Goal: Information Seeking & Learning: Understand process/instructions

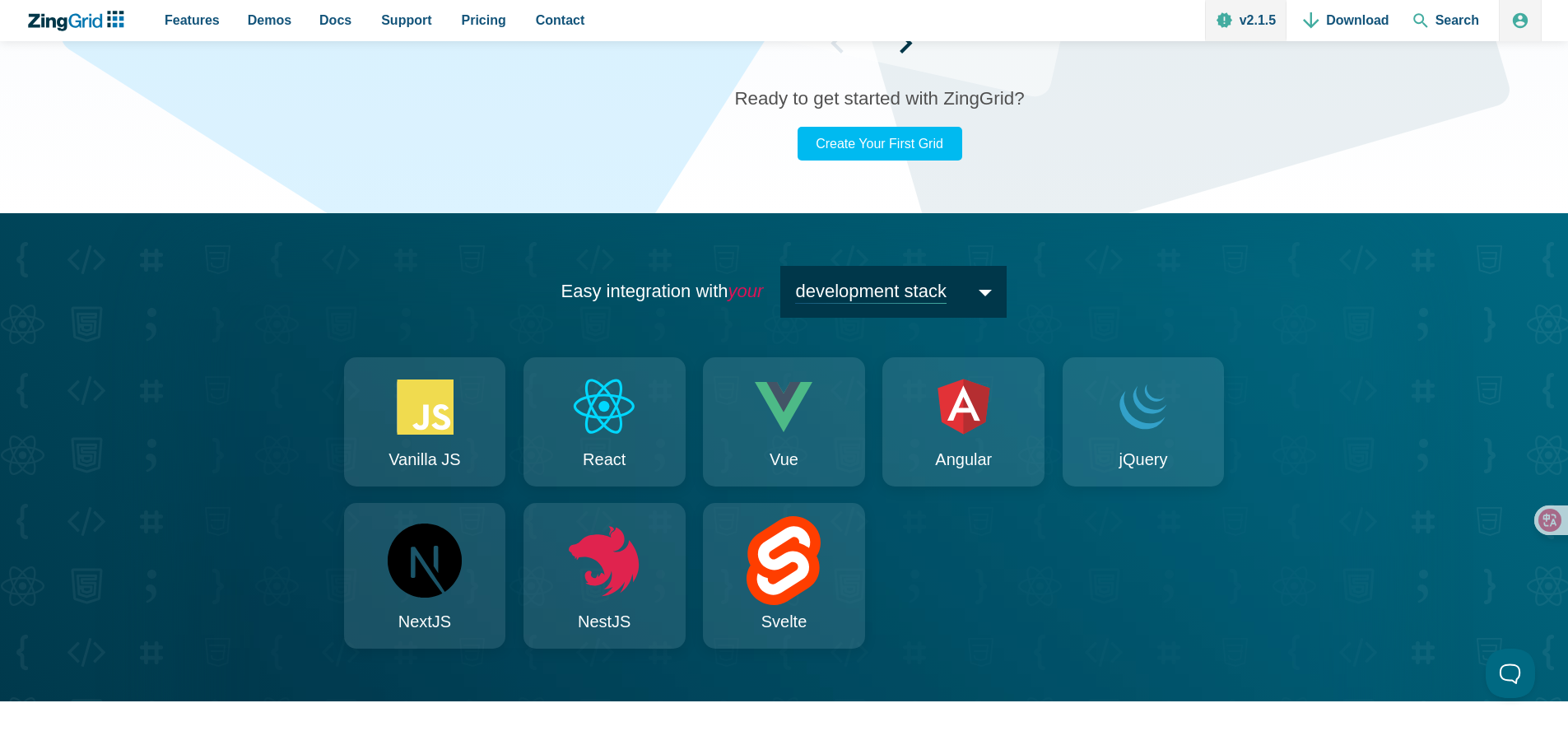
scroll to position [1421, 0]
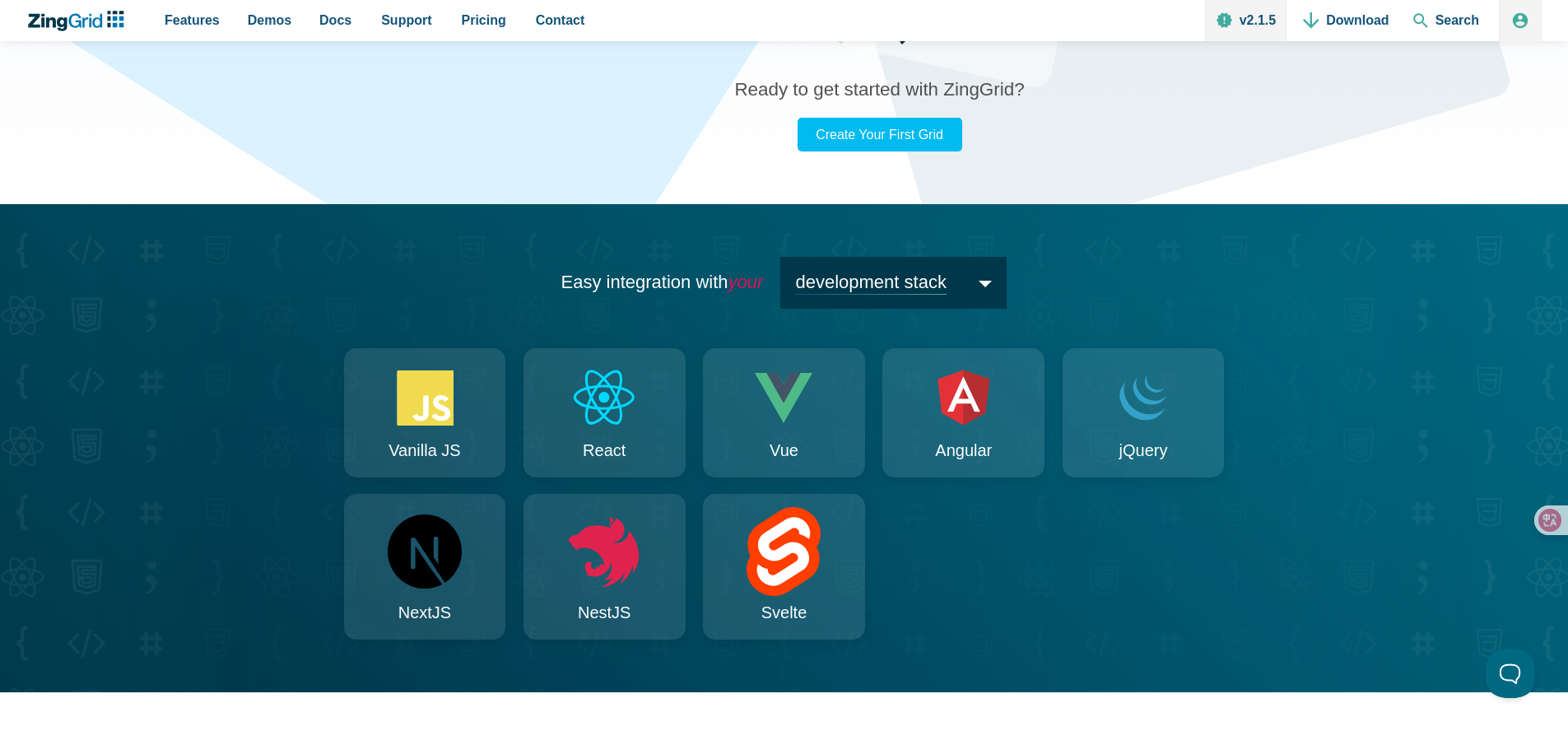
click at [864, 292] on span "development stack" at bounding box center [894, 283] width 227 height 52
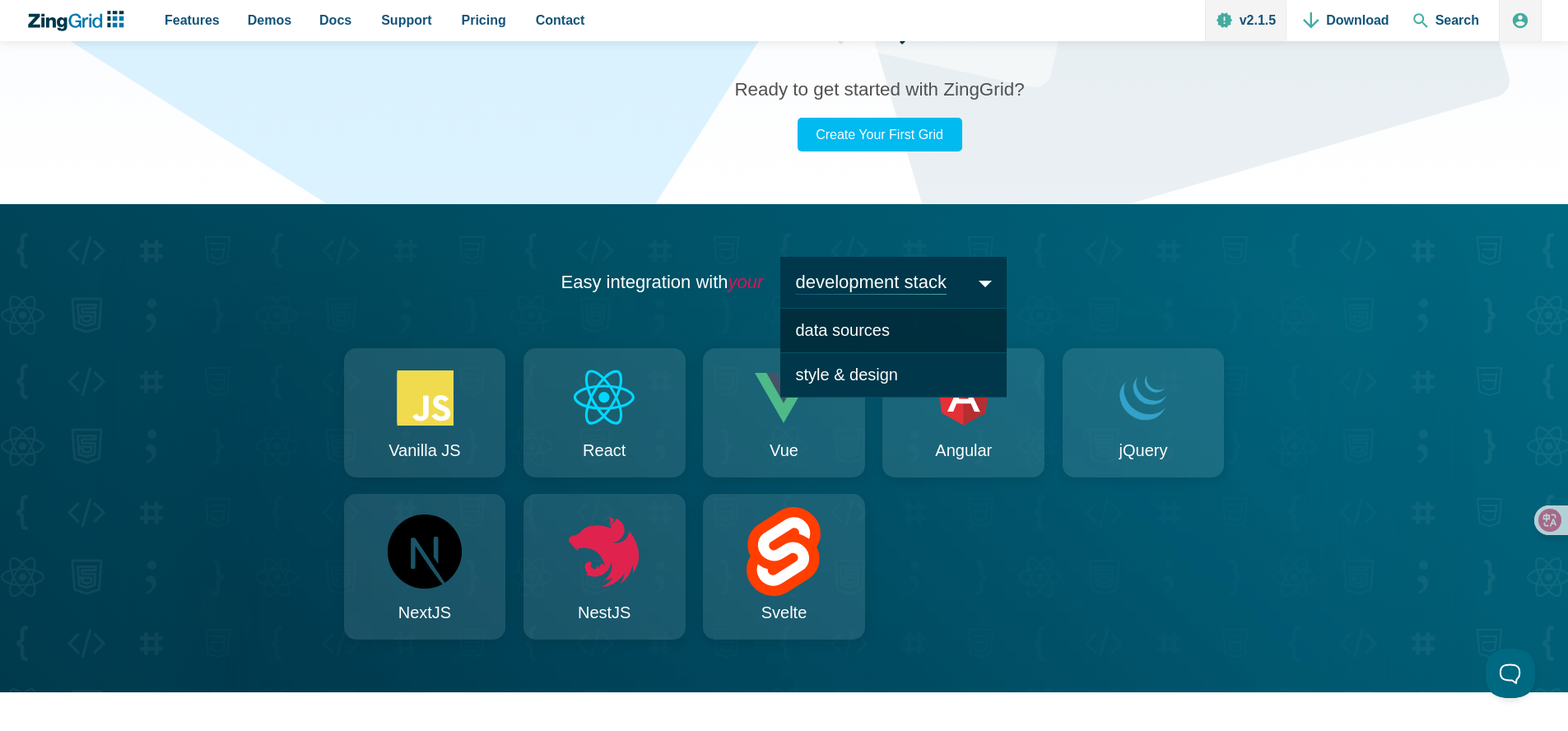
click at [840, 334] on span "data sources" at bounding box center [894, 330] width 227 height 45
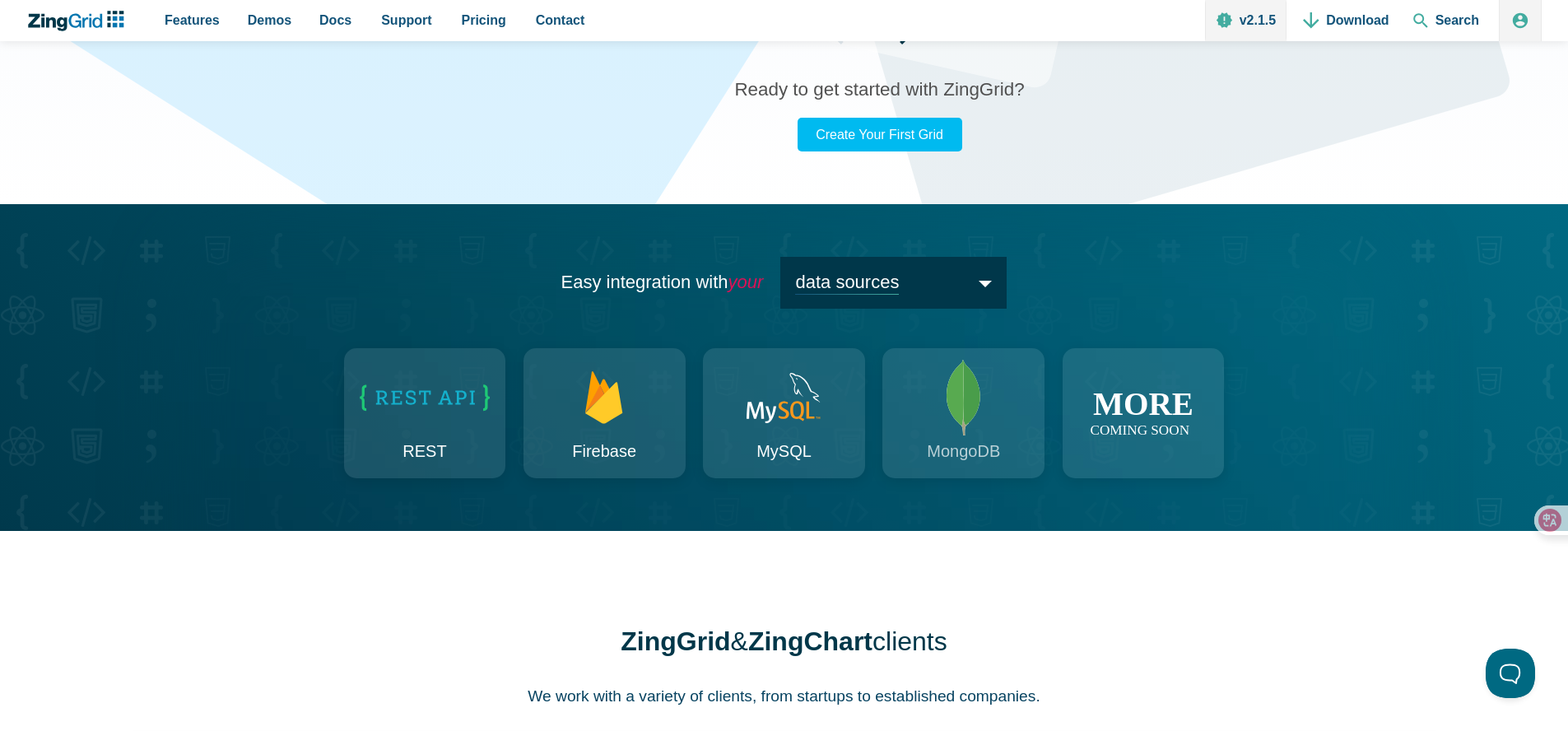
click at [993, 402] on link "MongoDB" at bounding box center [964, 413] width 162 height 129
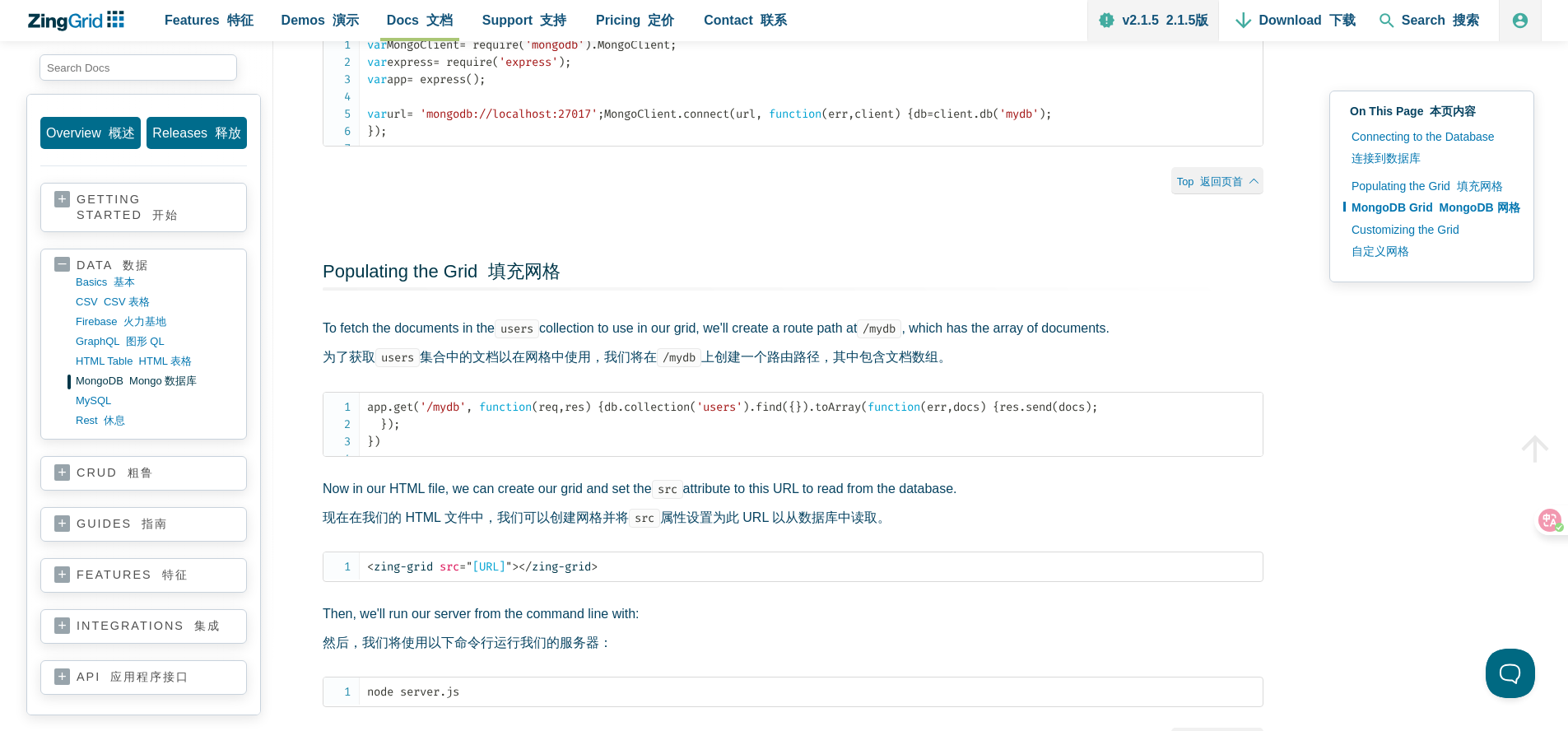
scroll to position [854, 0]
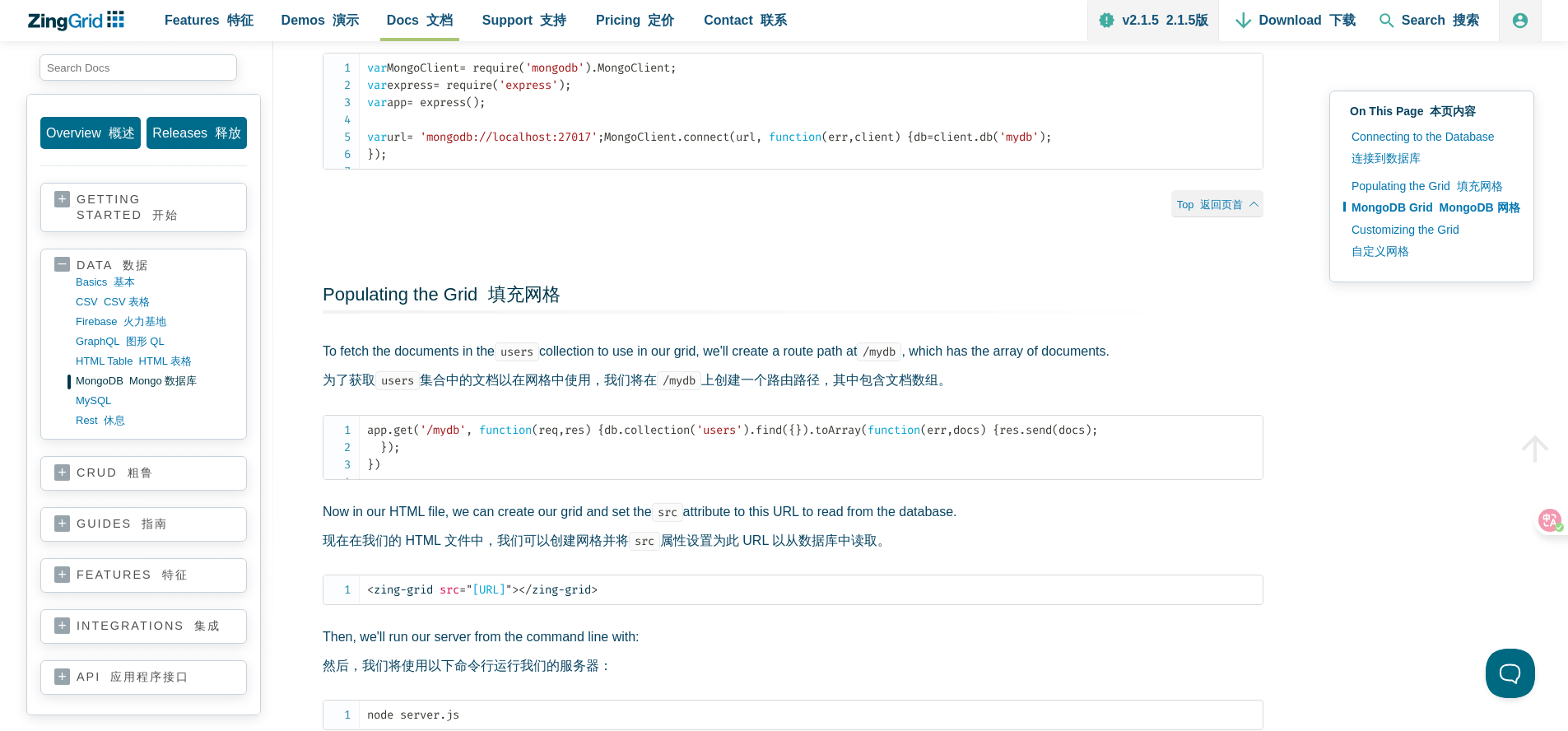
click at [197, 220] on link "getting started 开始" at bounding box center [144, 206] width 179 height 30
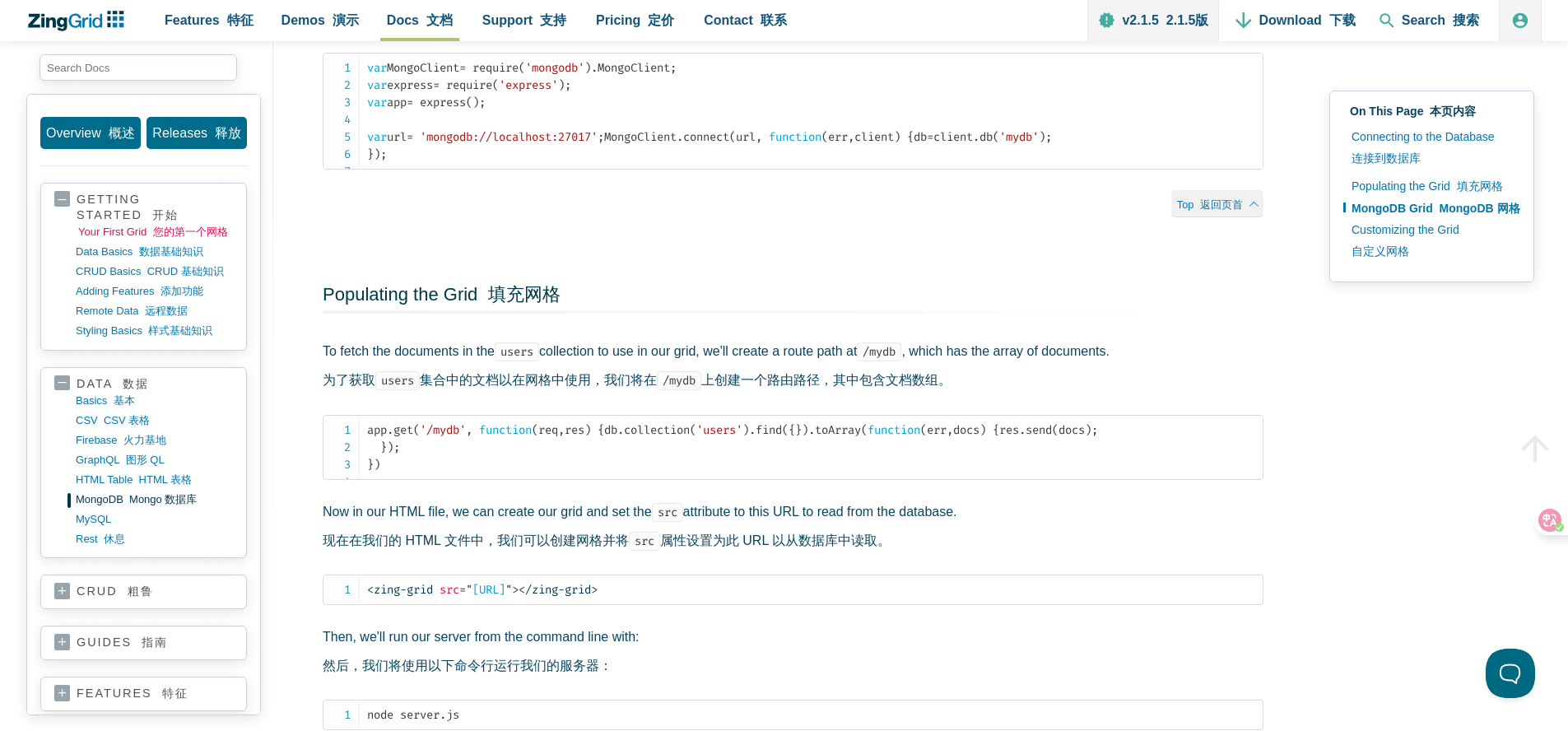
click at [158, 238] on font "您的第一个网格" at bounding box center [187, 232] width 81 height 12
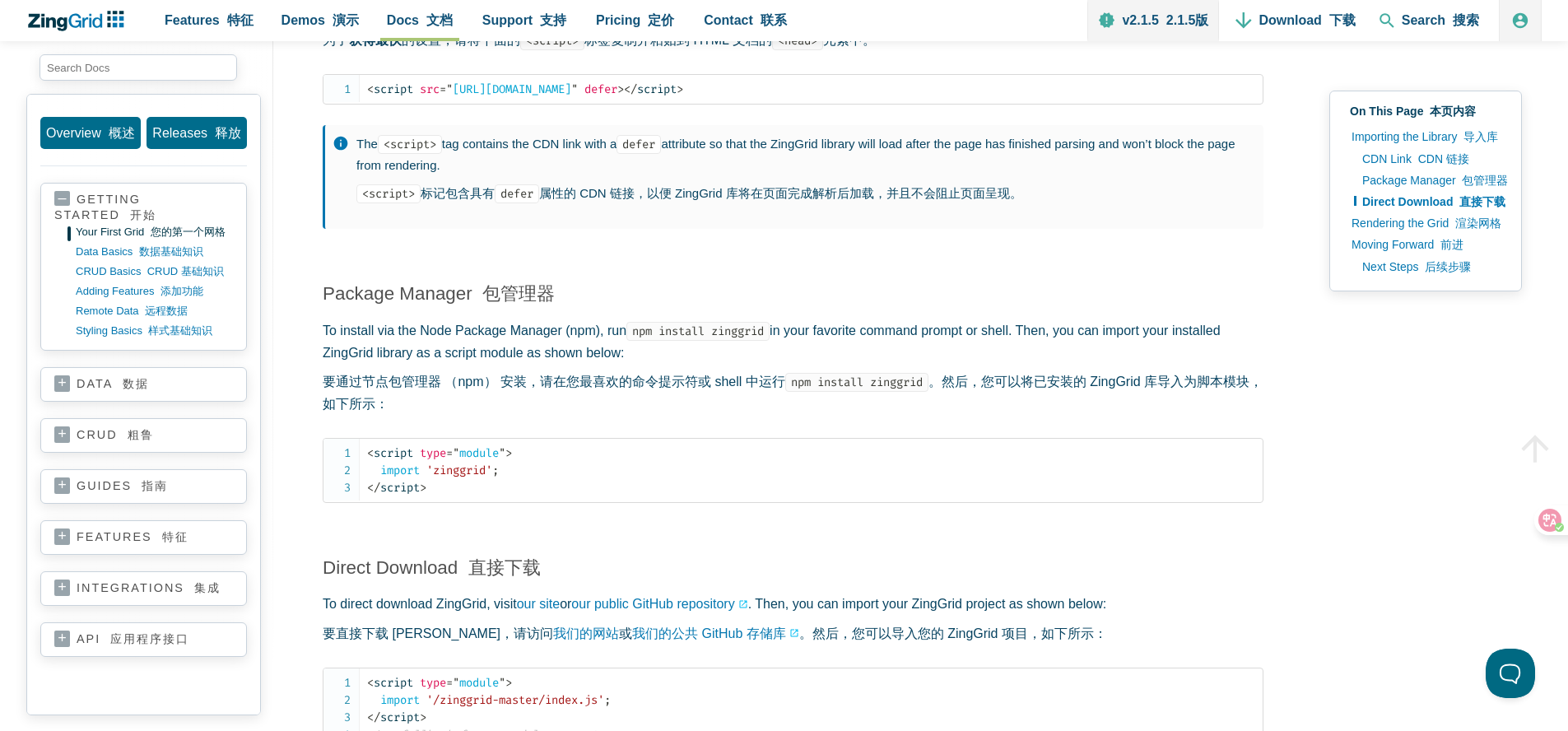
scroll to position [1647, 0]
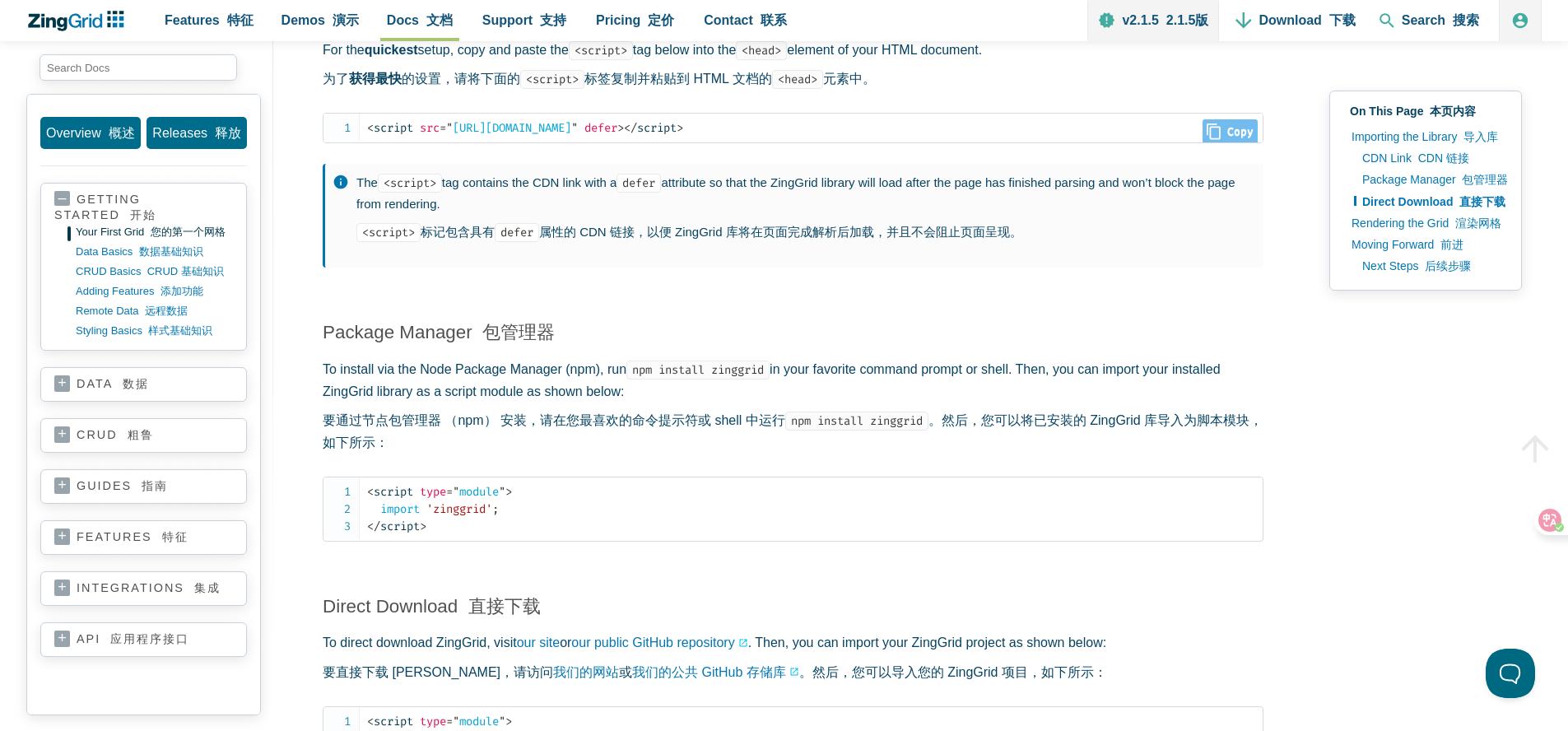
click at [1207, 134] on icon "App Content" at bounding box center [1213, 132] width 14 height 17
type input "<script src="https://cdn.zinggrid.com/zinggrid.min.js" defer></script>"
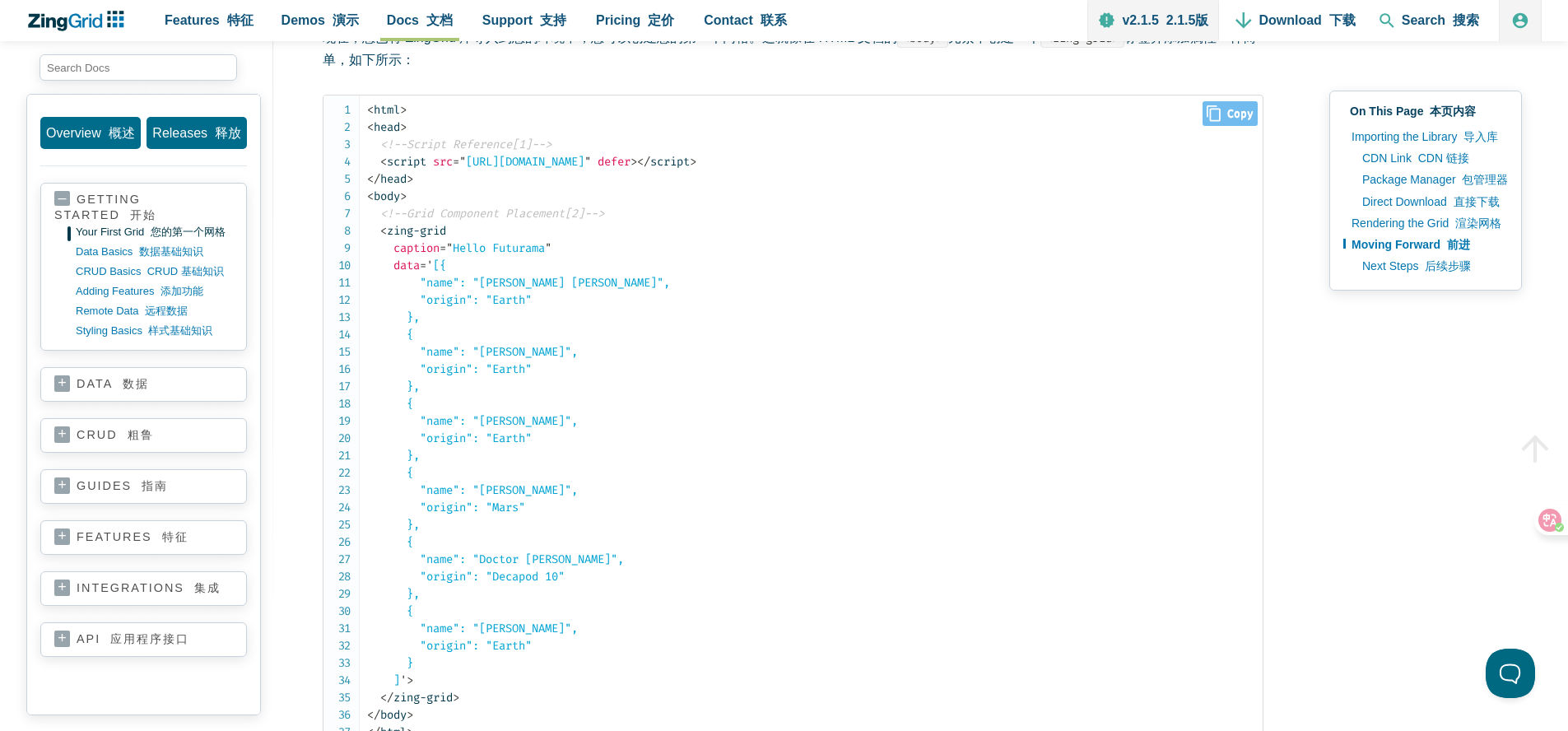
scroll to position [2752, 0]
click at [142, 258] on font "数据基础知识" at bounding box center [174, 251] width 64 height 12
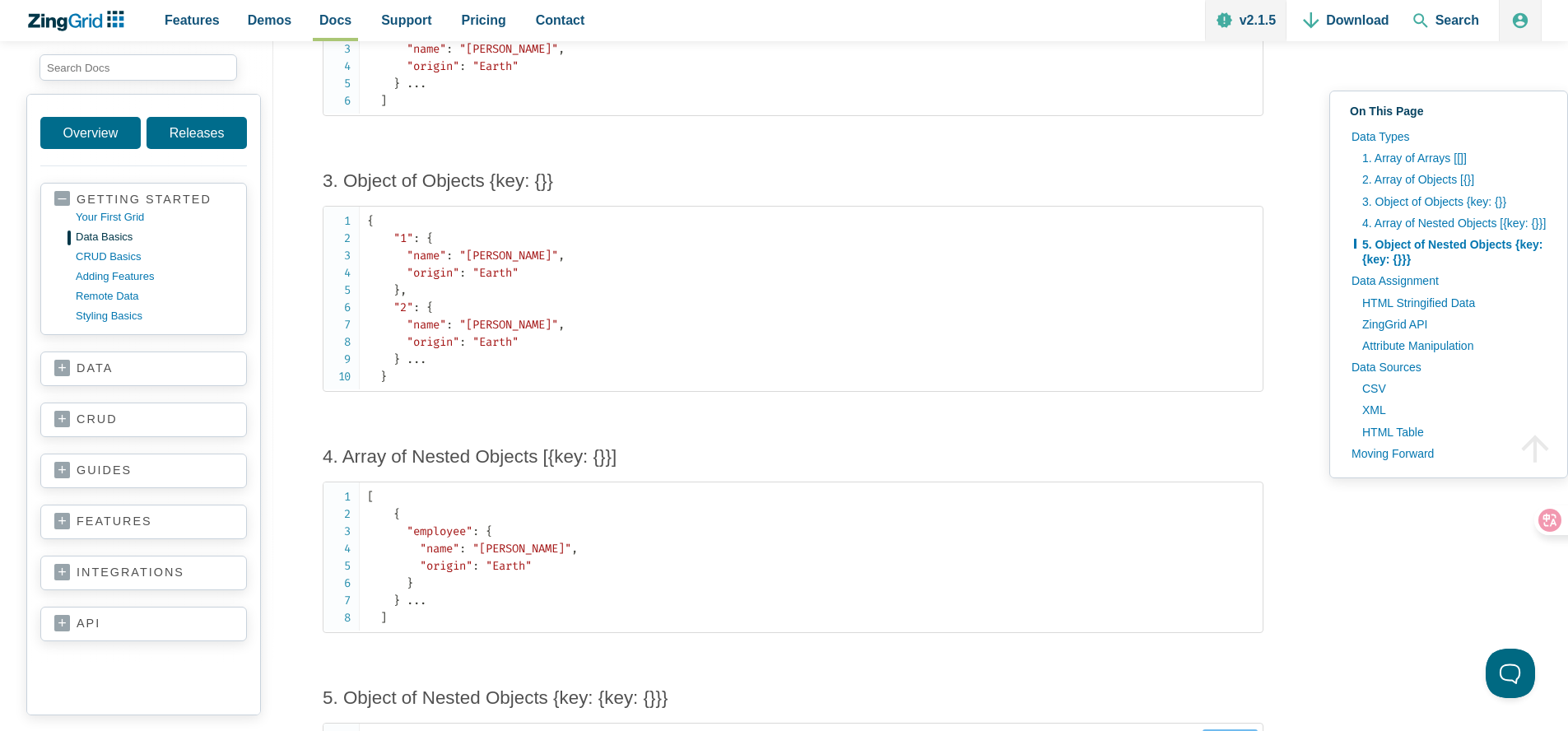
scroll to position [1717, 0]
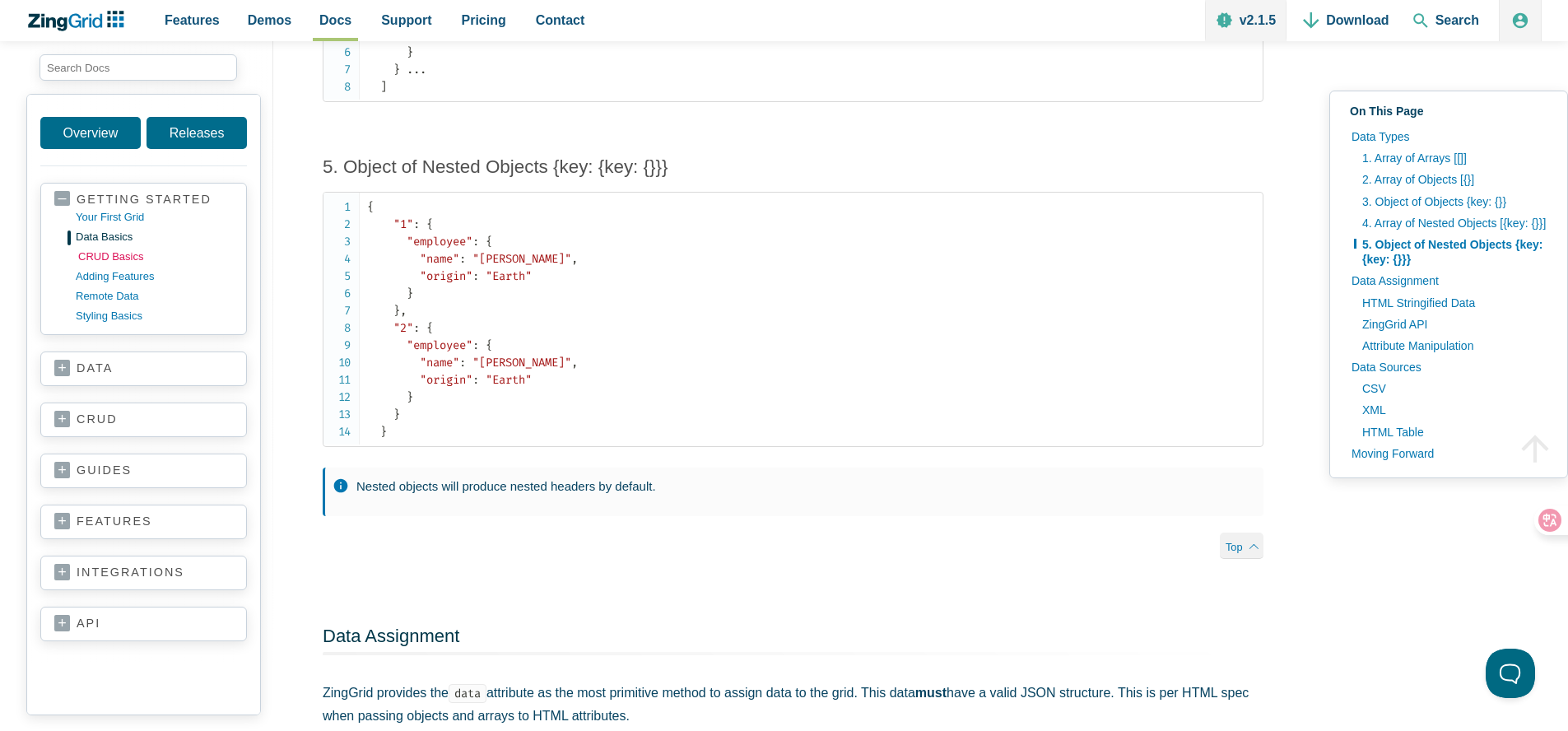
click at [123, 254] on link "CRUD basics" at bounding box center [157, 256] width 158 height 19
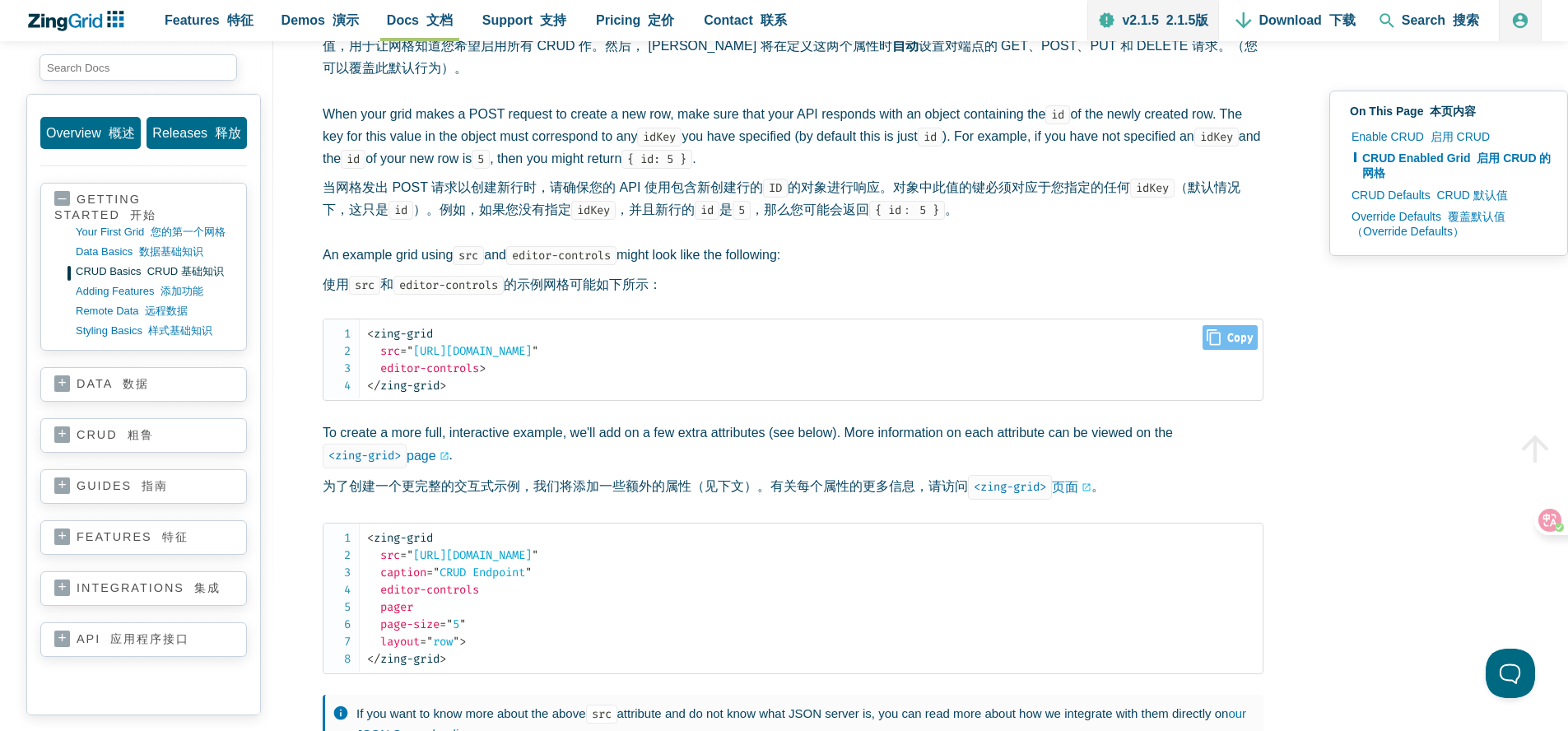
scroll to position [630, 0]
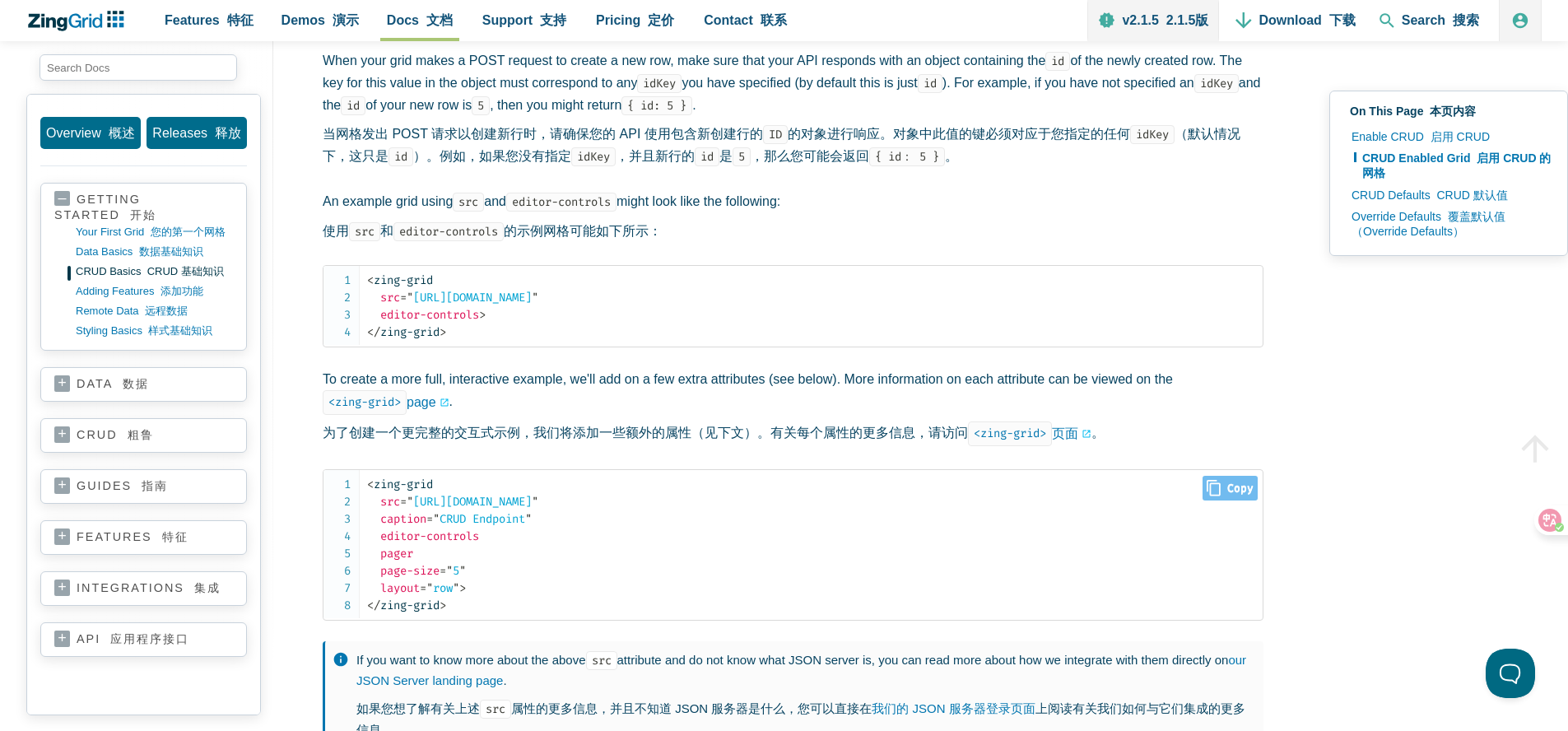
click at [1240, 495] on span "Close Copy" at bounding box center [1230, 488] width 55 height 25
click at [1214, 492] on icon "Close" at bounding box center [1213, 489] width 14 height 17
type input "<zing-grid src="[URL][DOMAIN_NAME]" caption="CRUD Endpoint" editor-controls pag…"
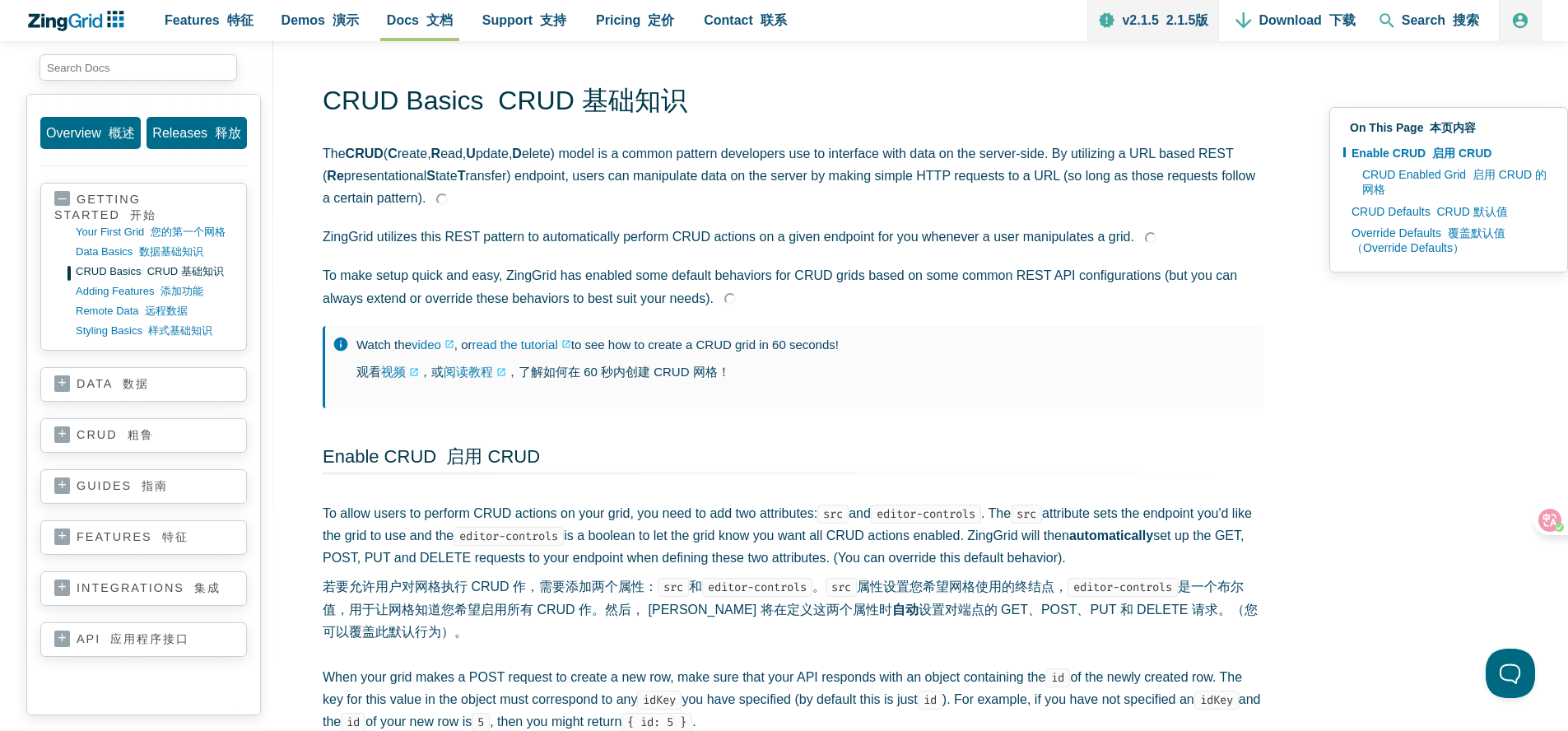
scroll to position [0, 0]
